Goal: Check status: Check status

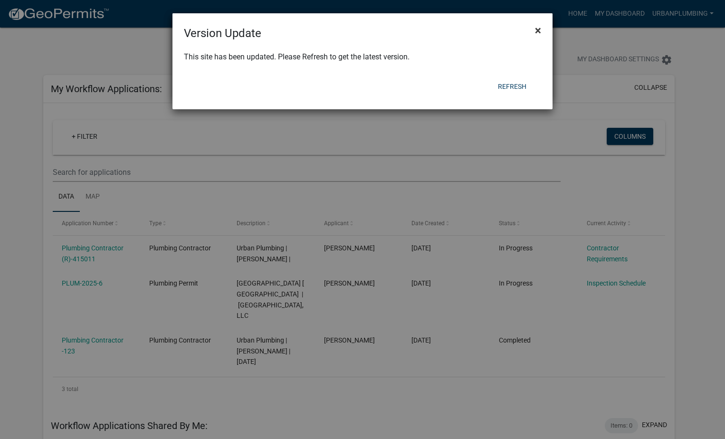
click at [538, 31] on span "×" at bounding box center [538, 30] width 6 height 13
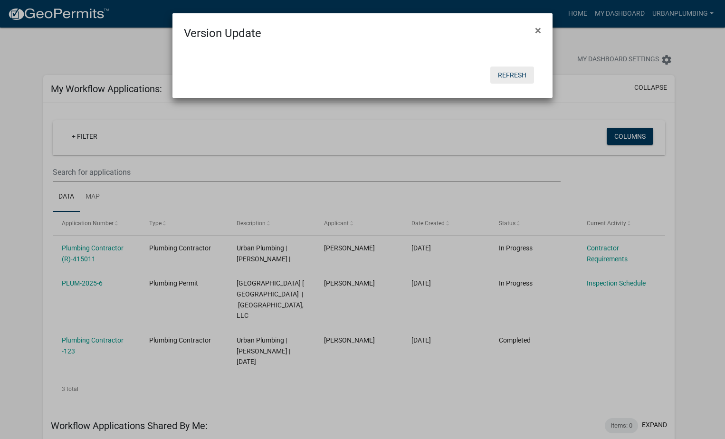
click at [519, 73] on button "Refresh" at bounding box center [512, 75] width 44 height 17
click at [513, 76] on button "Refresh" at bounding box center [512, 75] width 44 height 17
click at [121, 49] on ngb-modal-window "Version Update × Refresh" at bounding box center [362, 219] width 725 height 439
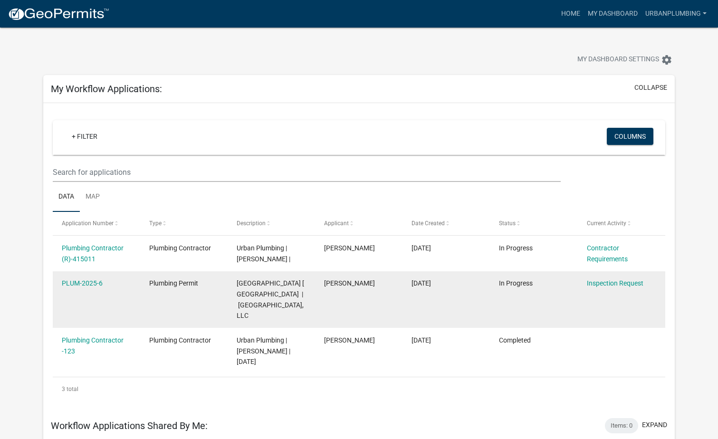
click at [606, 302] on datatable-body-cell "Inspection Request" at bounding box center [620, 299] width 87 height 57
click at [615, 283] on link "Inspection Request" at bounding box center [615, 283] width 57 height 8
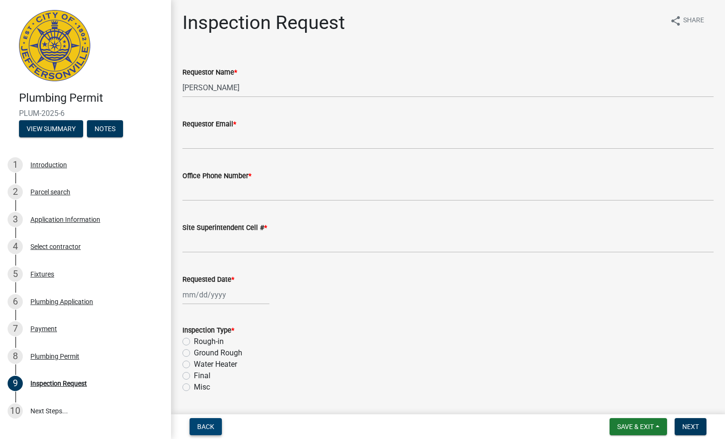
click at [211, 429] on span "Back" at bounding box center [205, 427] width 17 height 8
